Goal: Information Seeking & Learning: Find specific fact

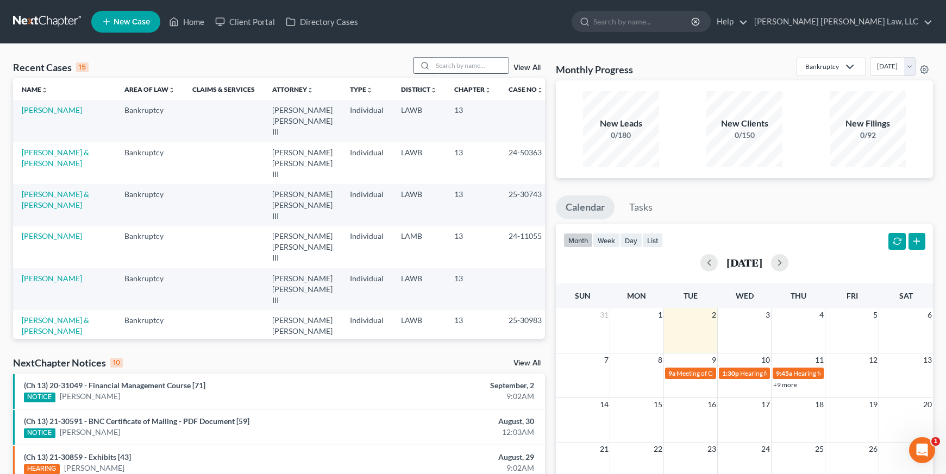
click at [460, 65] on input "search" at bounding box center [471, 66] width 76 height 16
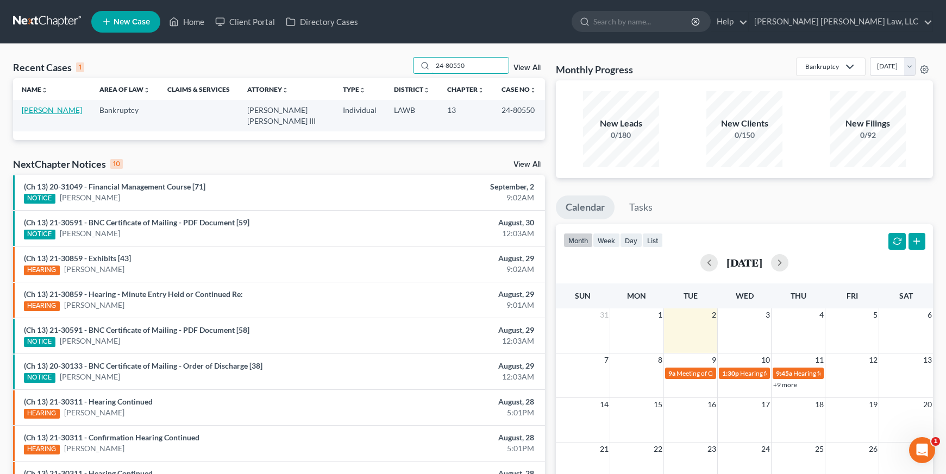
type input "24-80550"
click at [56, 110] on link "[PERSON_NAME]" at bounding box center [52, 109] width 60 height 9
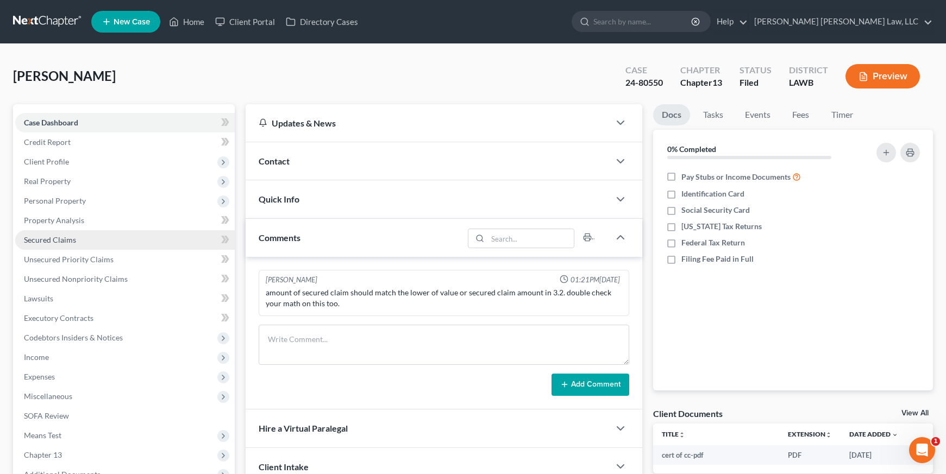
click at [58, 243] on span "Secured Claims" at bounding box center [50, 239] width 52 height 9
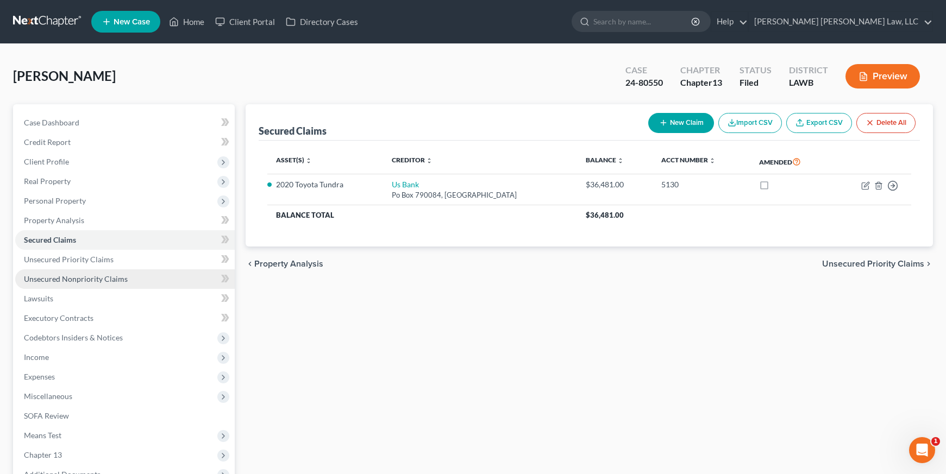
click at [86, 270] on link "Unsecured Nonpriority Claims" at bounding box center [125, 280] width 220 height 20
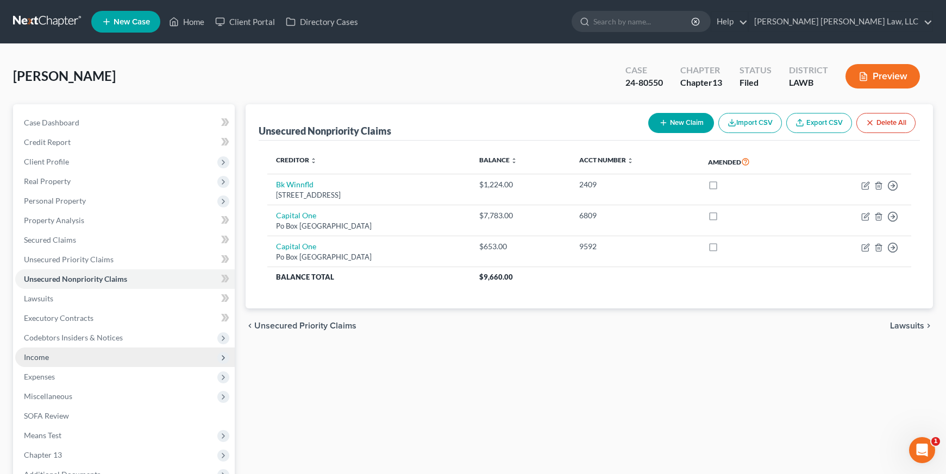
click at [95, 353] on span "Income" at bounding box center [125, 358] width 220 height 20
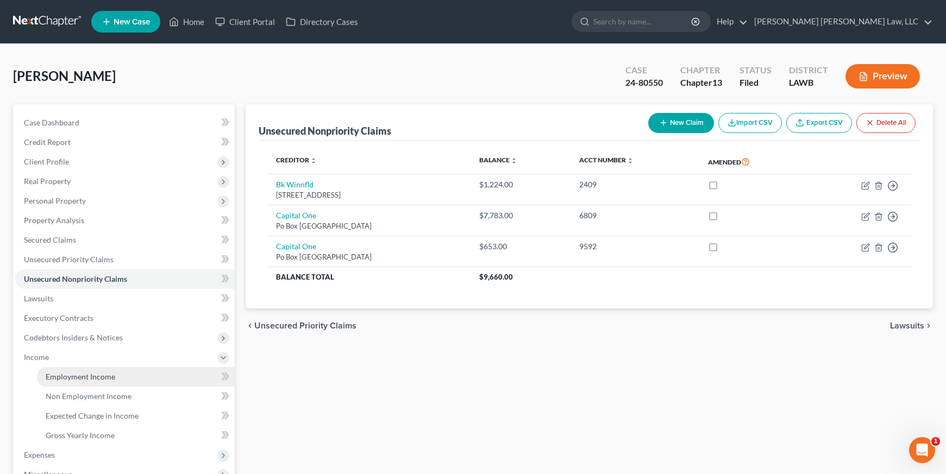
click at [85, 372] on span "Employment Income" at bounding box center [81, 376] width 70 height 9
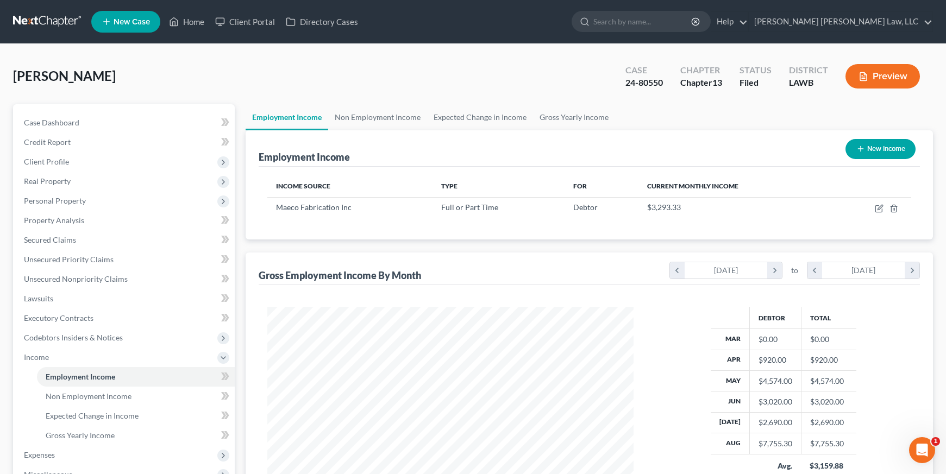
scroll to position [195, 388]
drag, startPoint x: 361, startPoint y: 211, endPoint x: 535, endPoint y: 264, distance: 181.2
click at [535, 264] on div "Employment Income New Income Income Source Type For Current Monthly Income Maec…" at bounding box center [590, 329] width 688 height 398
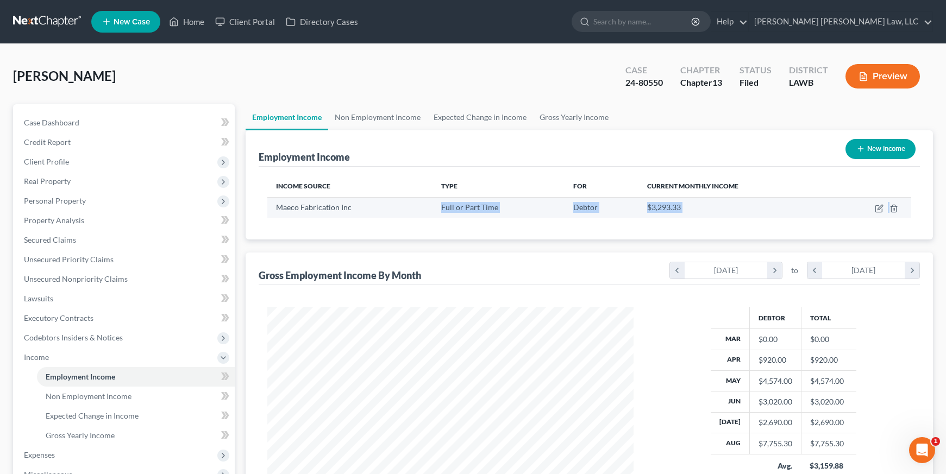
click at [657, 205] on span "$3,293.33" at bounding box center [664, 207] width 34 height 9
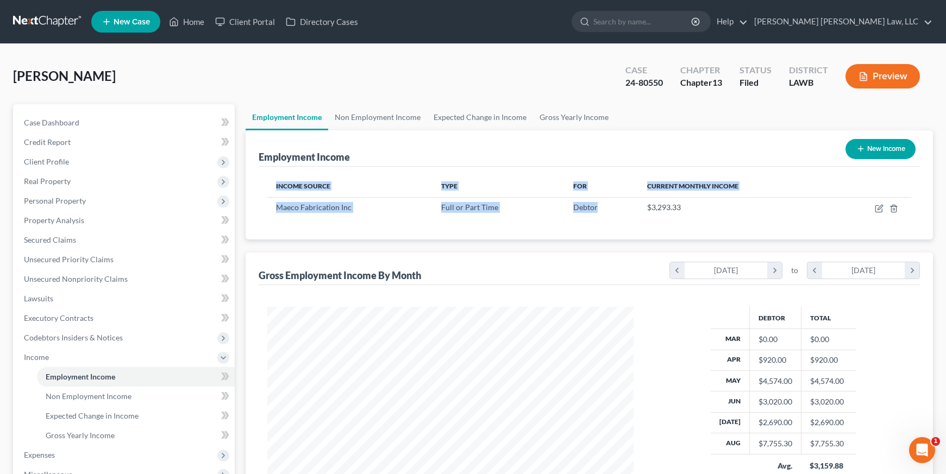
drag, startPoint x: 588, startPoint y: 211, endPoint x: 258, endPoint y: 211, distance: 329.9
click at [258, 211] on div "Employment Income New Income Income Source Type For Current Monthly Income Maec…" at bounding box center [590, 184] width 688 height 109
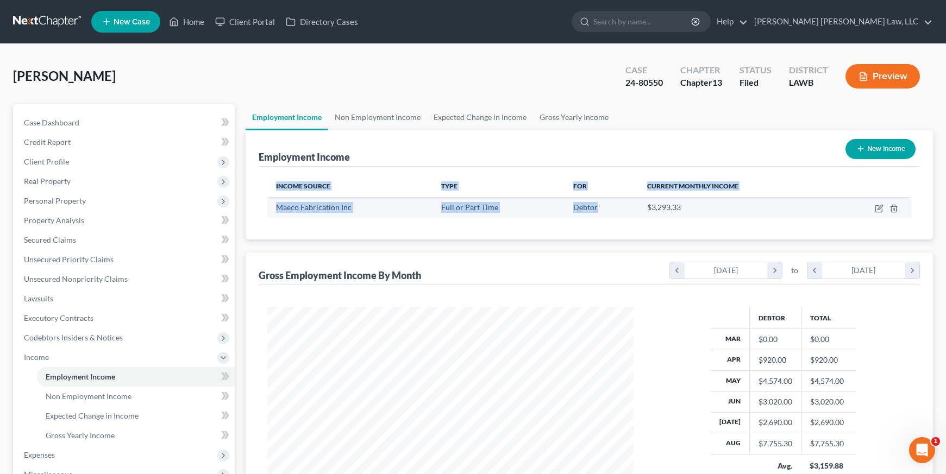
click at [357, 211] on div "Maeco Fabrication Inc" at bounding box center [349, 207] width 147 height 11
drag, startPoint x: 257, startPoint y: 210, endPoint x: 323, endPoint y: 211, distance: 65.8
click at [325, 212] on div "Employment Income New Income Income Source Type For Current Monthly Income Maec…" at bounding box center [590, 184] width 688 height 109
click at [296, 209] on span "Maeco Fabrication Inc" at bounding box center [314, 207] width 76 height 9
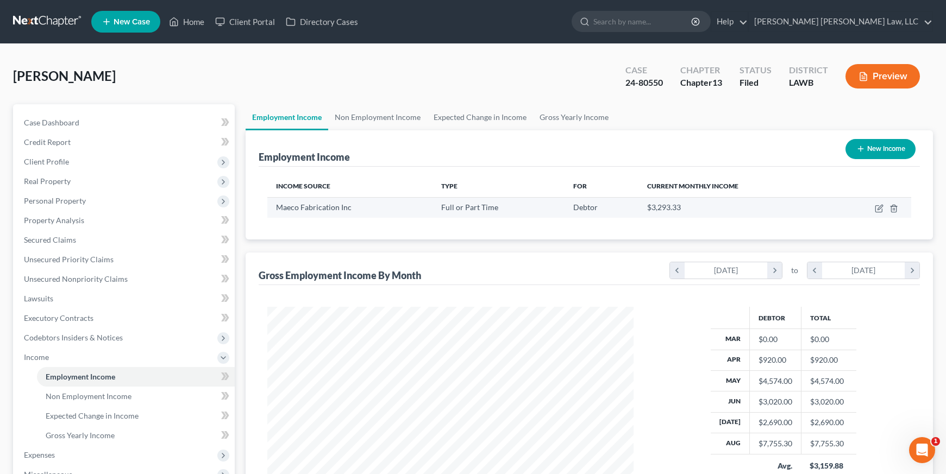
click at [280, 208] on span "Maeco Fabrication Inc" at bounding box center [314, 207] width 76 height 9
drag, startPoint x: 279, startPoint y: 208, endPoint x: 348, endPoint y: 206, distance: 69.6
click at [348, 206] on span "Maeco Fabrication Inc" at bounding box center [314, 207] width 76 height 9
click at [332, 211] on span "Maeco Fabrication Inc" at bounding box center [314, 207] width 76 height 9
drag, startPoint x: 274, startPoint y: 209, endPoint x: 371, endPoint y: 211, distance: 96.8
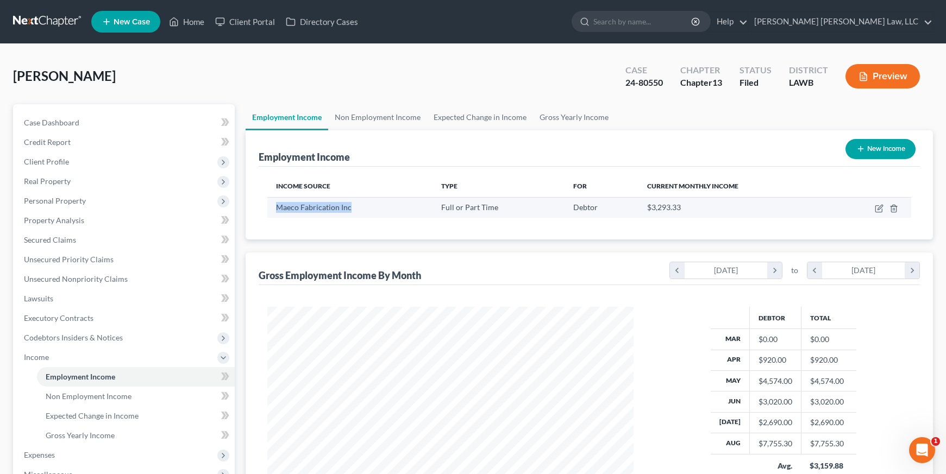
click at [371, 211] on td "Maeco Fabrication Inc" at bounding box center [349, 207] width 165 height 21
copy span "Maeco Fabrication Inc"
